Goal: Task Accomplishment & Management: Manage account settings

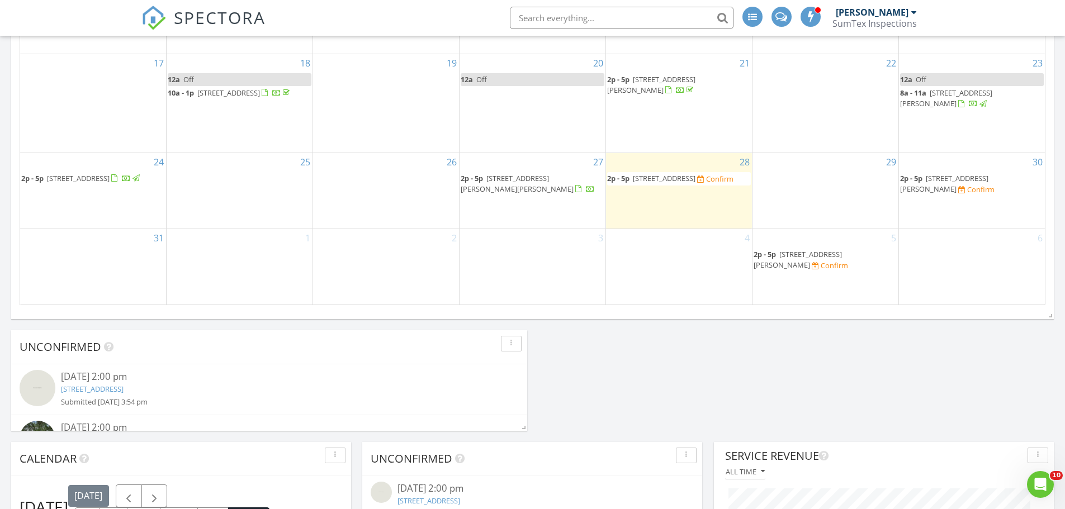
scroll to position [727, 0]
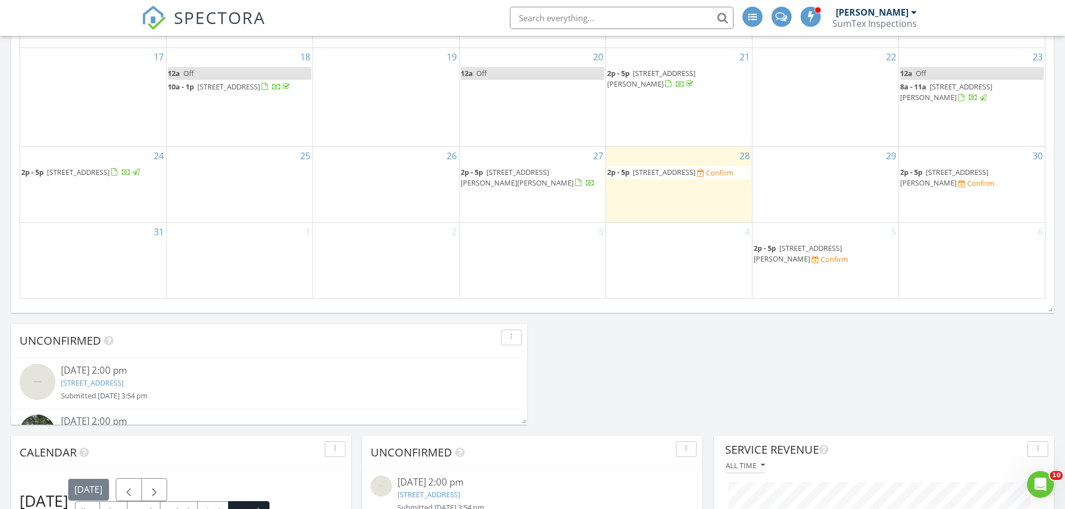
click at [498, 185] on span "5212 McGrath Dr, Alvin 77511" at bounding box center [517, 177] width 113 height 21
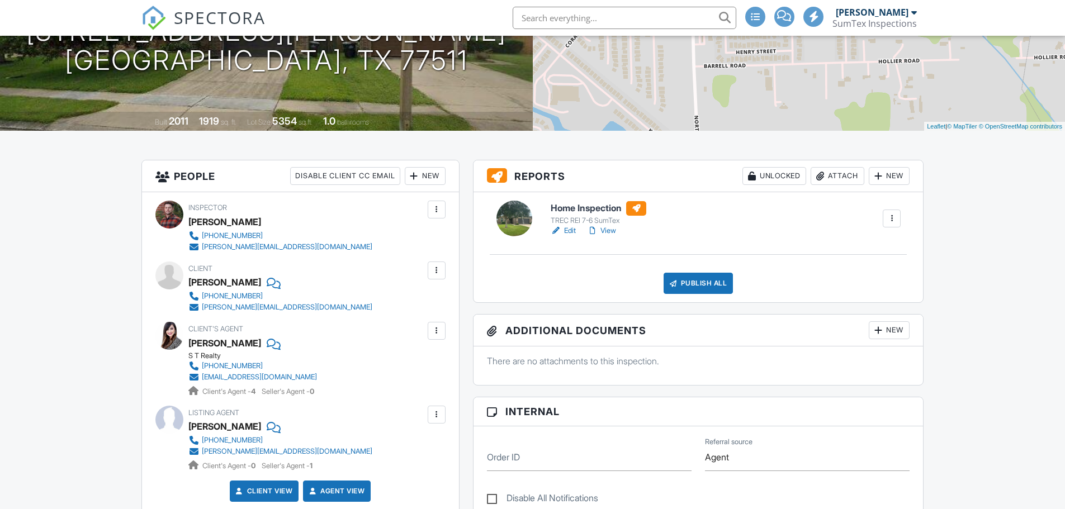
click at [611, 231] on link "View" at bounding box center [601, 230] width 29 height 11
